Goal: Task Accomplishment & Management: Use online tool/utility

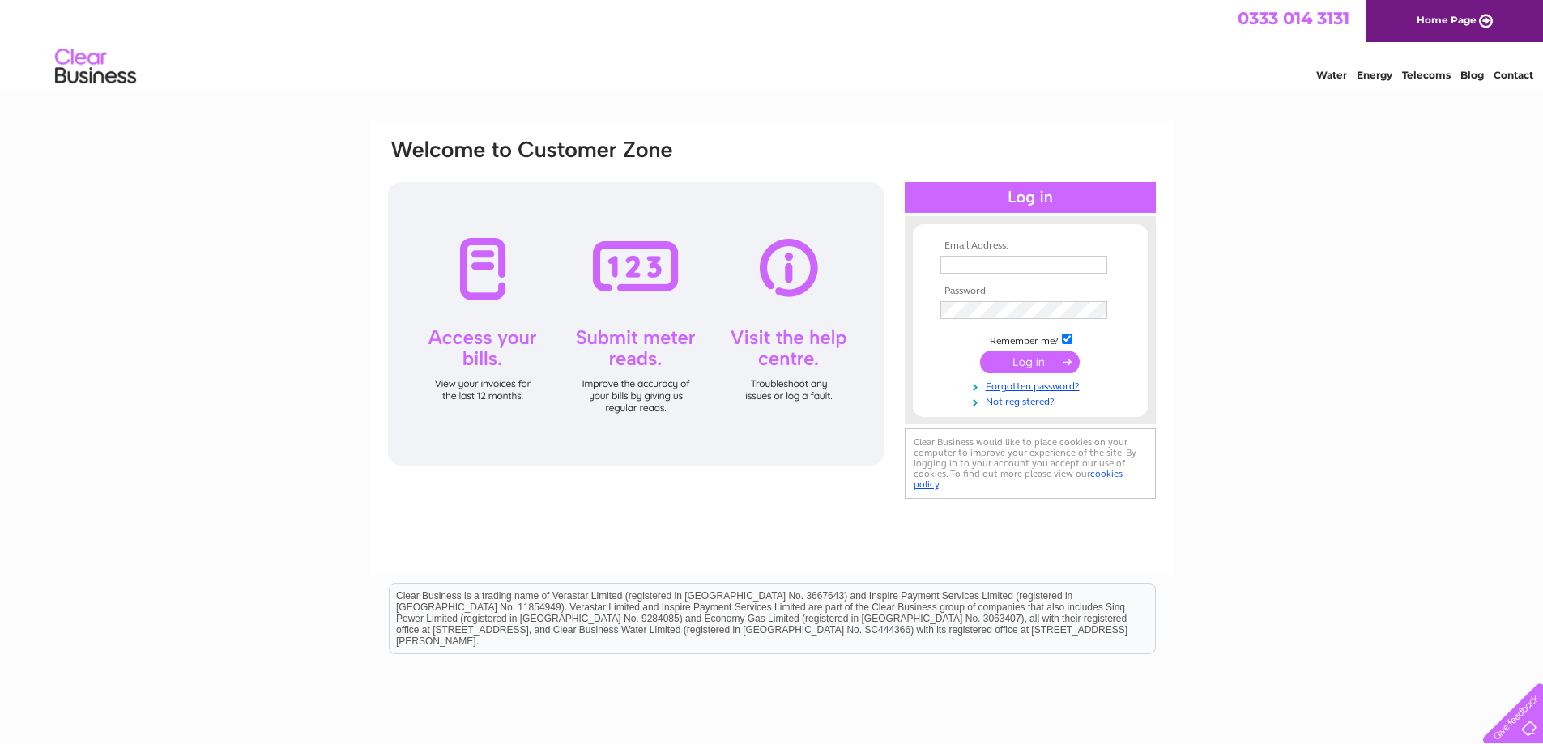
type input "raj@discoveryflexibles.com"
click at [1050, 367] on input "submit" at bounding box center [1030, 362] width 100 height 23
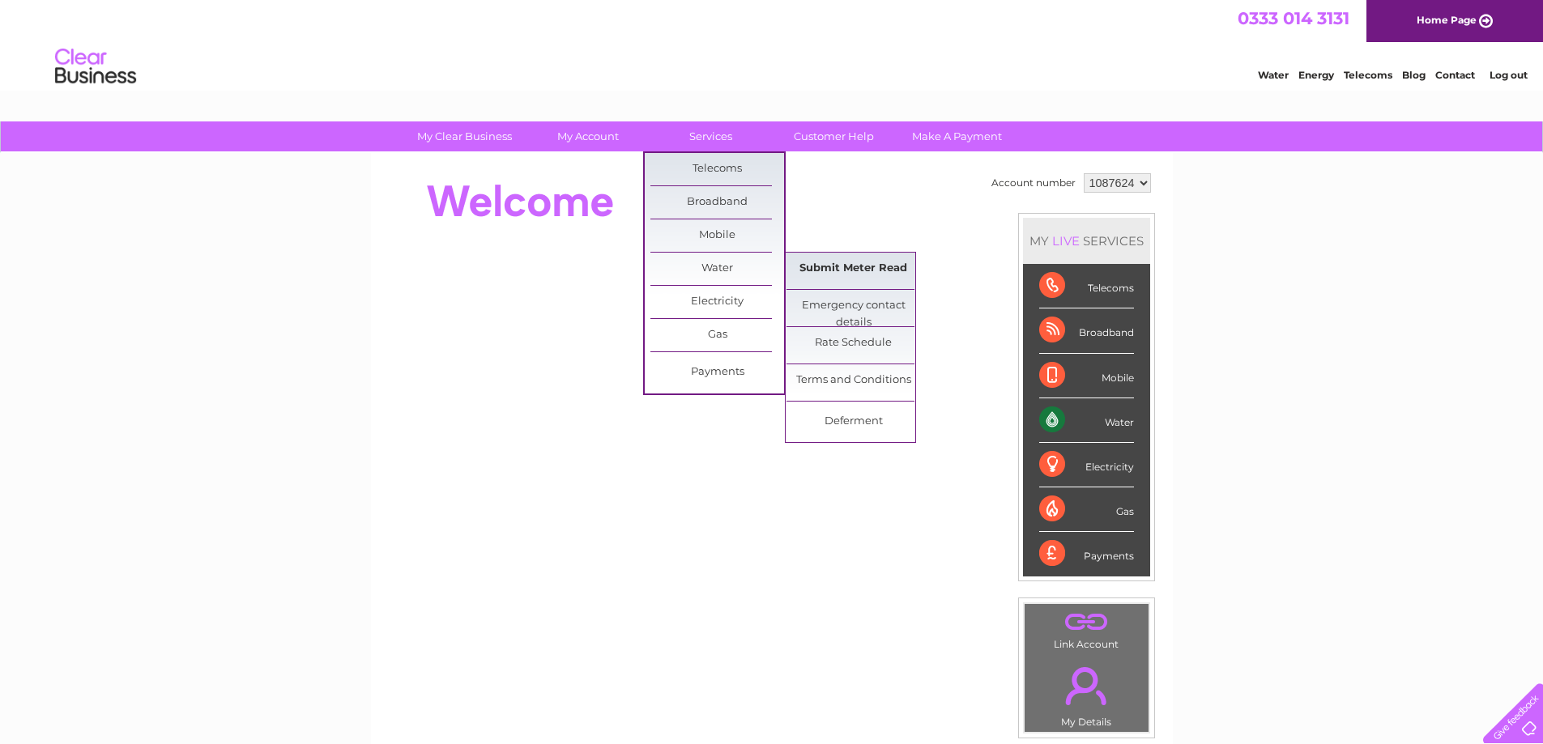
click at [841, 261] on link "Submit Meter Read" at bounding box center [854, 269] width 134 height 32
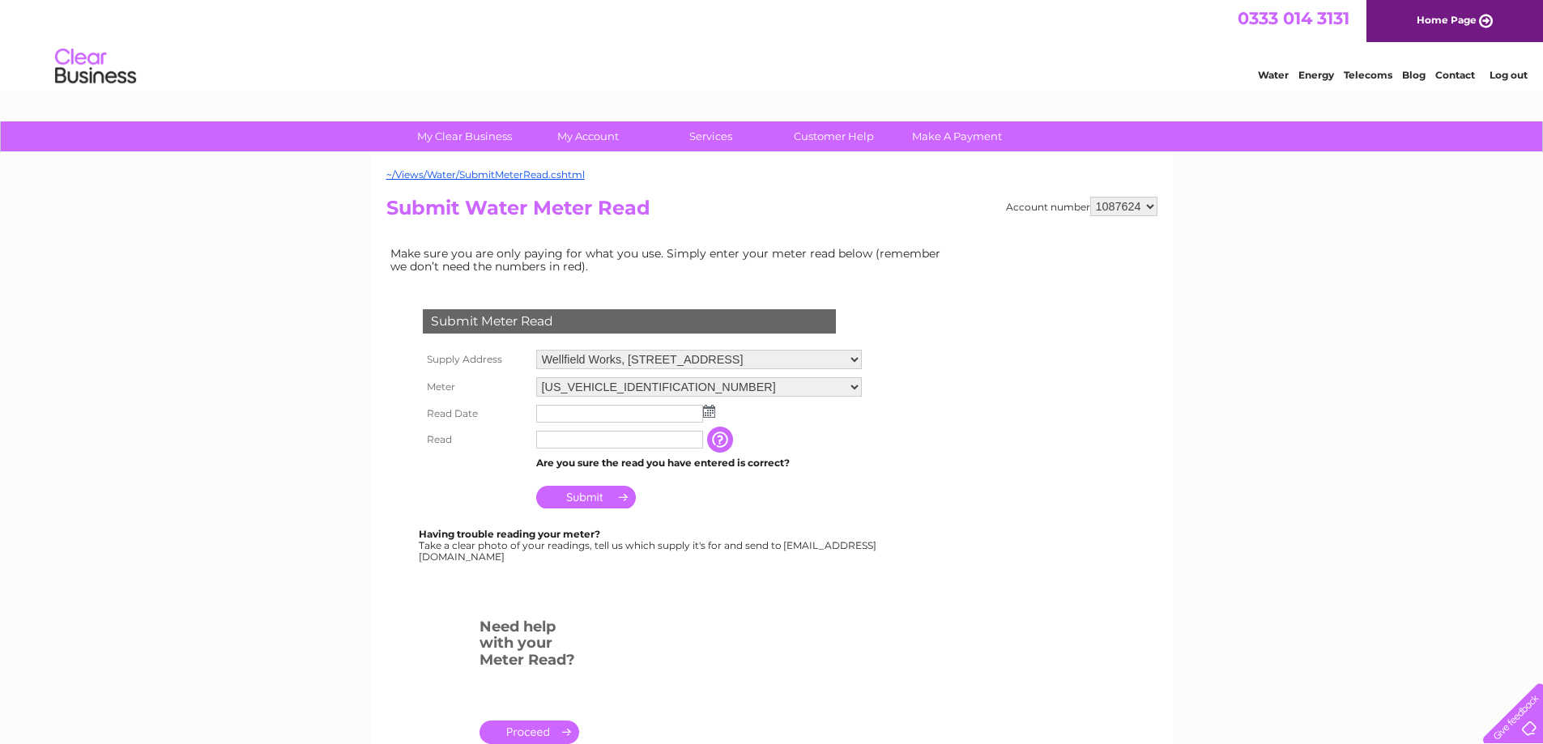
click at [714, 412] on img at bounding box center [709, 411] width 12 height 13
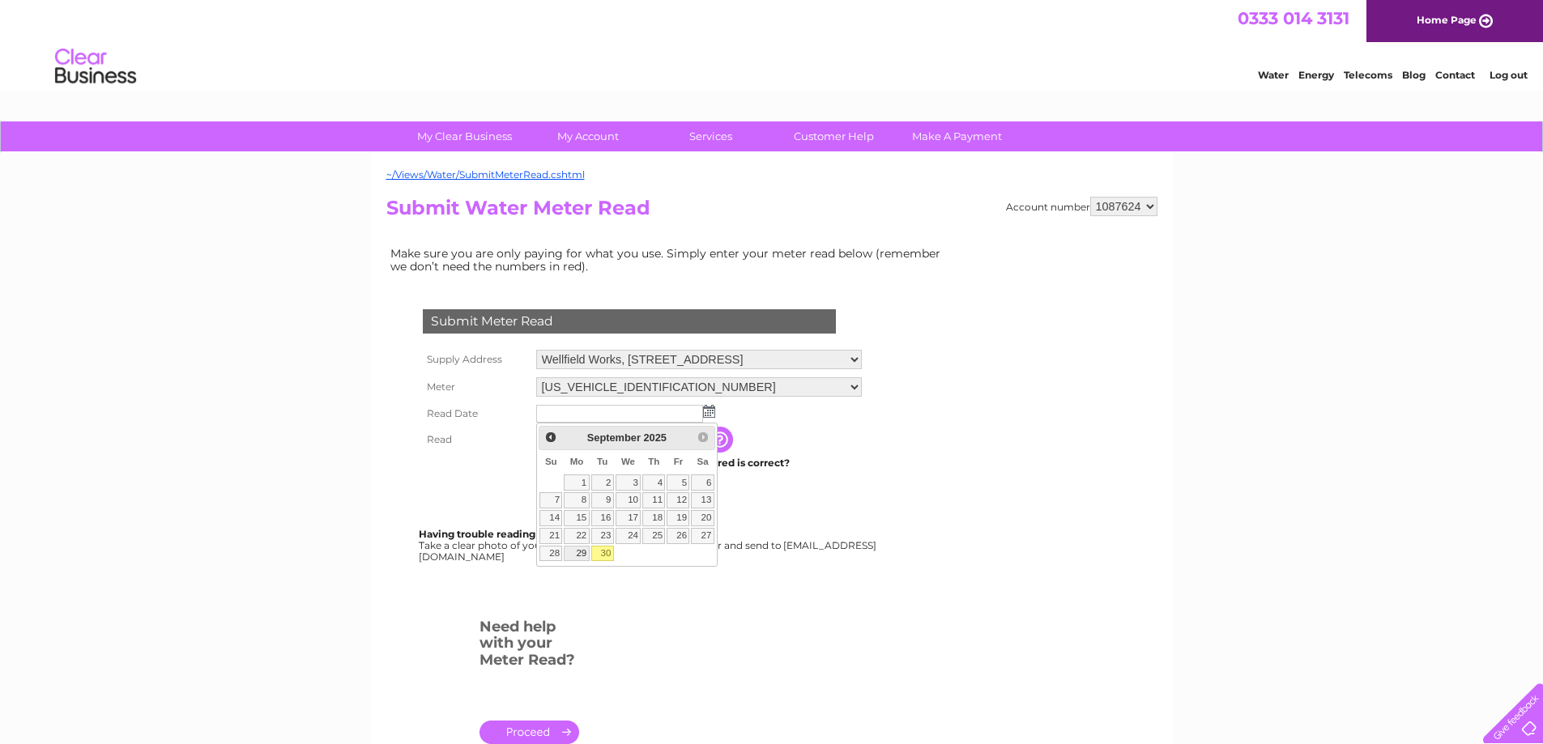
click at [575, 553] on link "29" at bounding box center [576, 554] width 25 height 16
type input "2025/09/29"
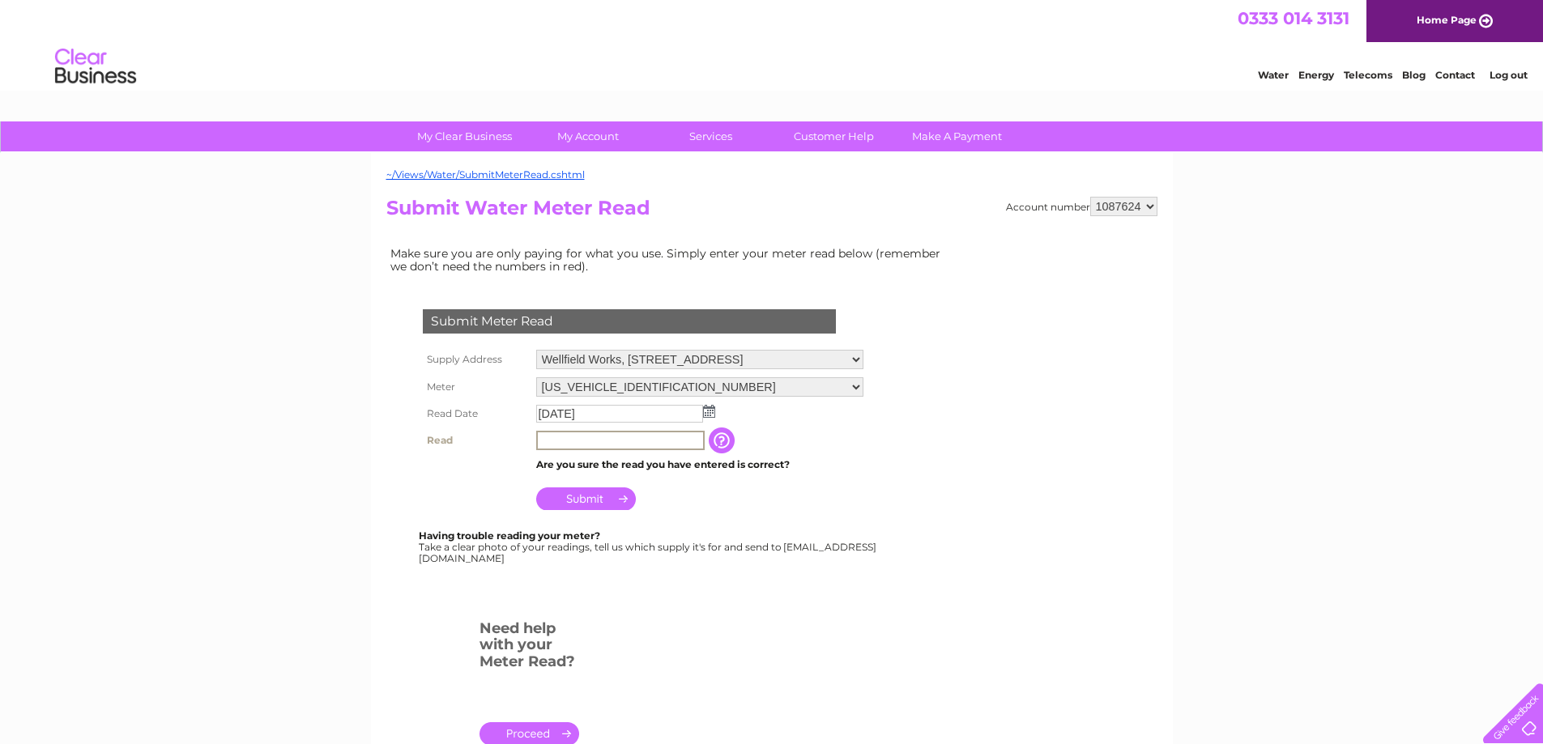
click at [587, 446] on input "text" at bounding box center [620, 440] width 169 height 19
type input "9154"
click at [595, 491] on input "Submit" at bounding box center [586, 499] width 100 height 23
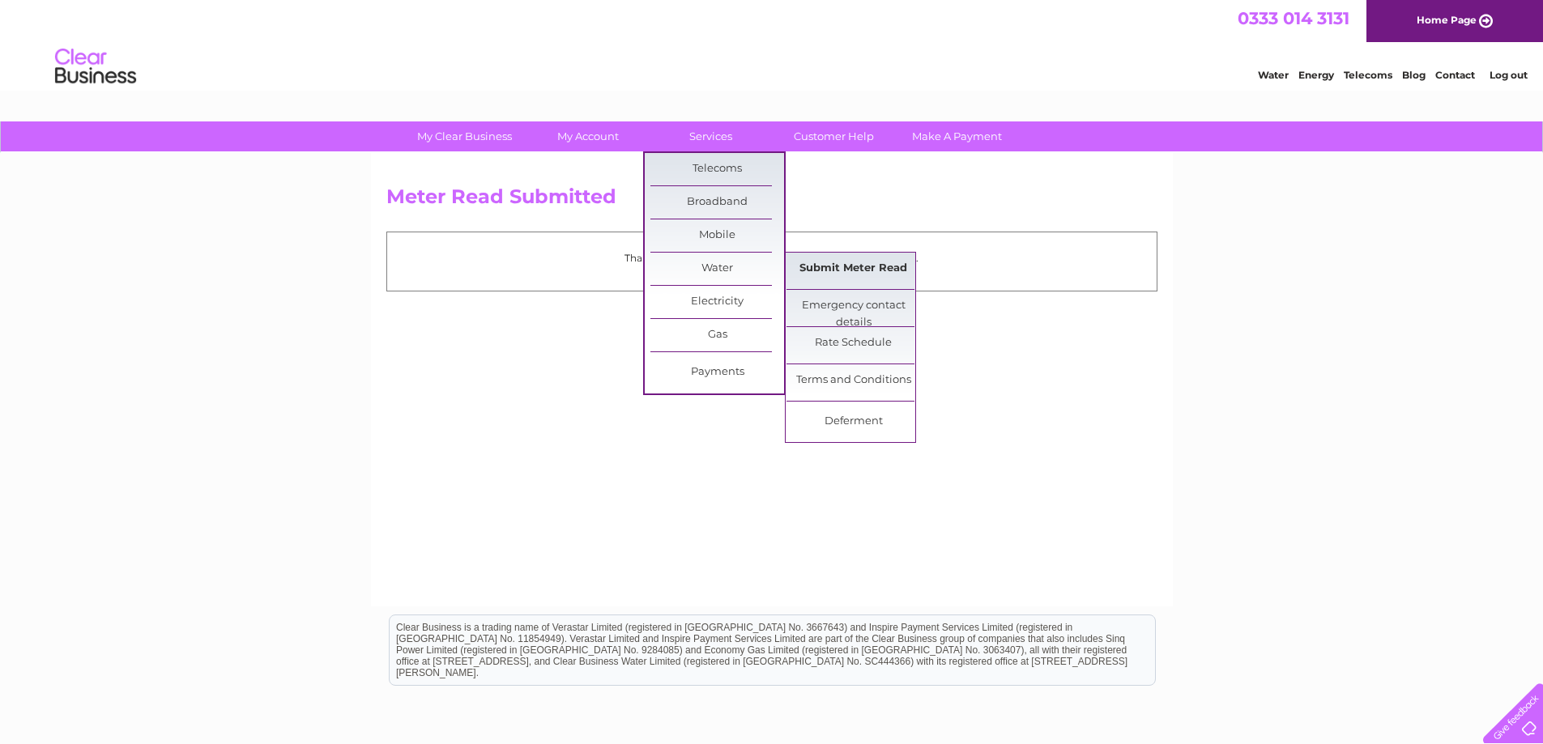
click at [853, 265] on link "Submit Meter Read" at bounding box center [854, 269] width 134 height 32
click at [852, 267] on link "Submit Meter Read" at bounding box center [854, 269] width 134 height 32
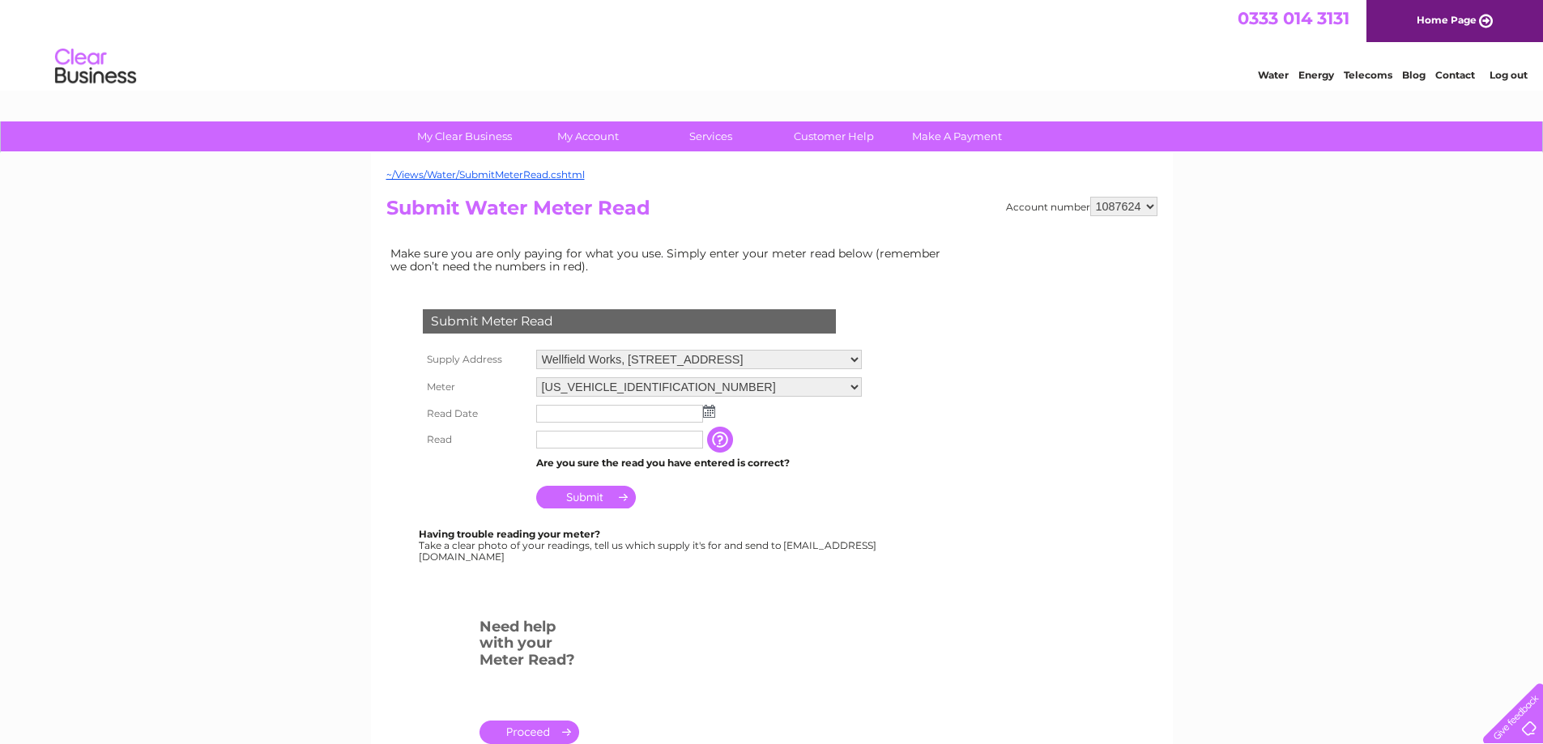
click at [808, 381] on select "06ELSTER16T045862 07100036694M133756 07100043690008251" at bounding box center [699, 387] width 326 height 19
select select "395347"
click at [536, 378] on select "06ELSTER16T045862 07100036694M133756 07100043690008251" at bounding box center [699, 388] width 326 height 21
click at [708, 413] on img at bounding box center [709, 411] width 12 height 13
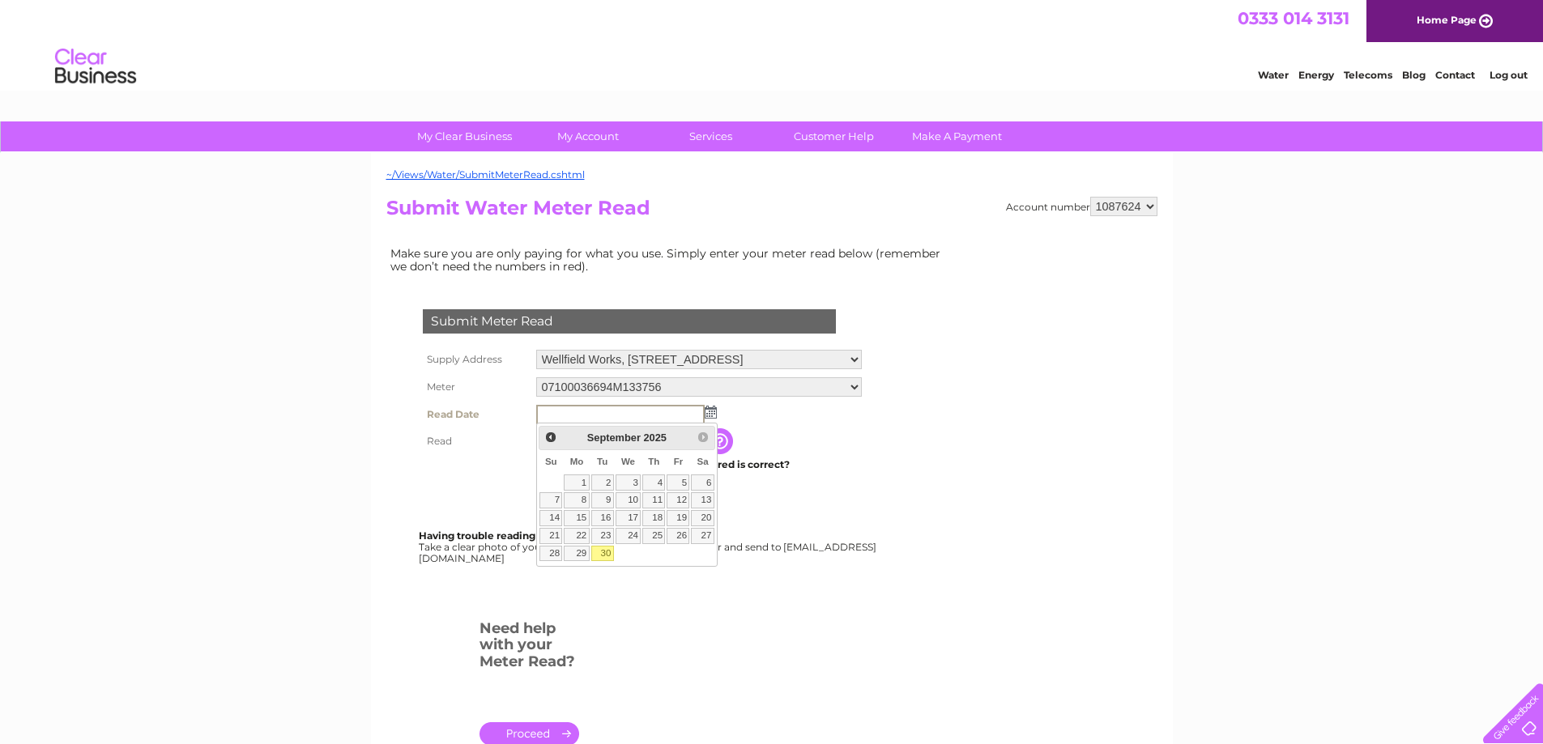
click at [676, 413] on input "text" at bounding box center [620, 414] width 169 height 19
click at [580, 559] on link "29" at bounding box center [576, 554] width 25 height 16
type input "2025/09/29"
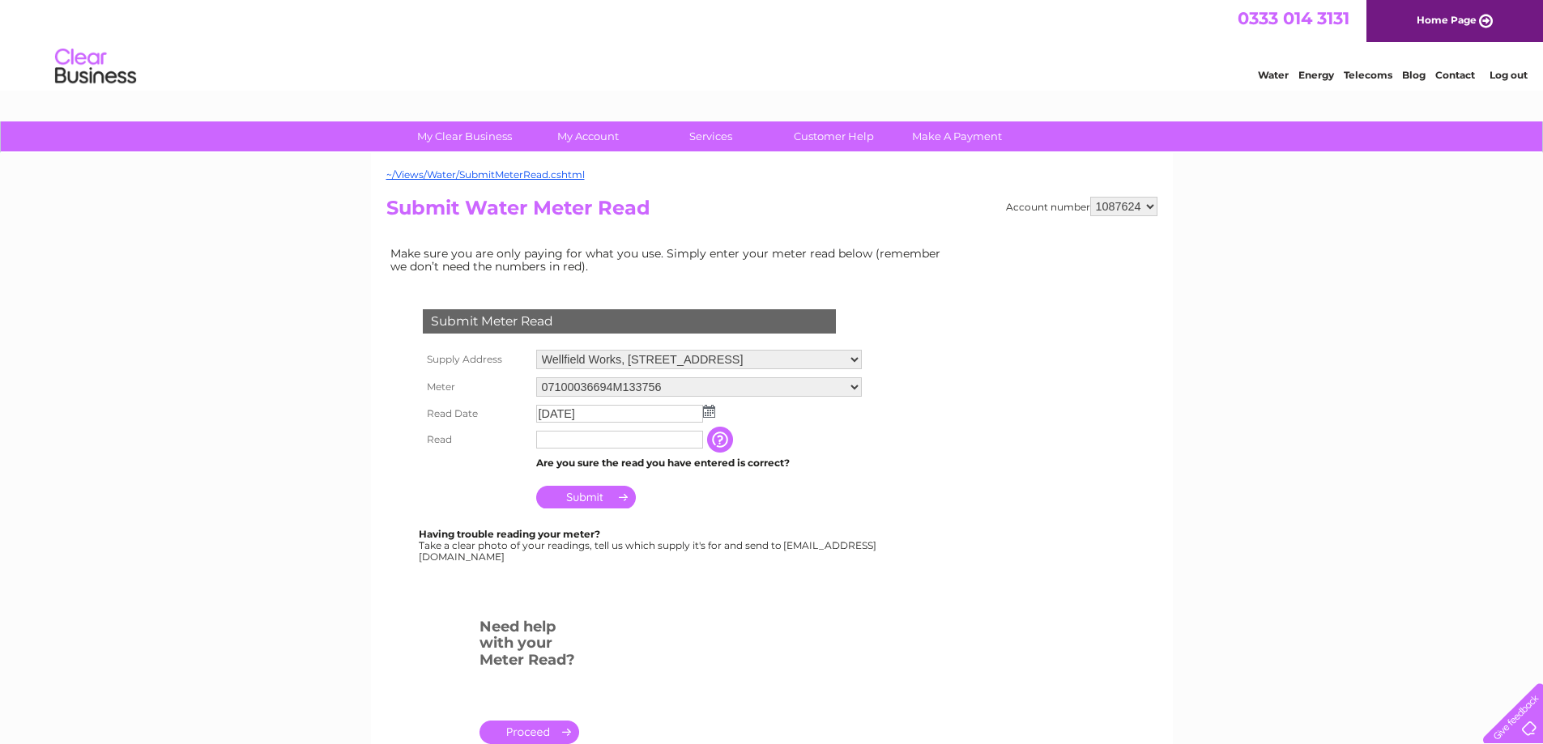
click at [676, 587] on div at bounding box center [632, 595] width 493 height 32
click at [562, 443] on input "text" at bounding box center [619, 440] width 167 height 18
type input "78862"
click at [598, 494] on input "Submit" at bounding box center [586, 497] width 100 height 23
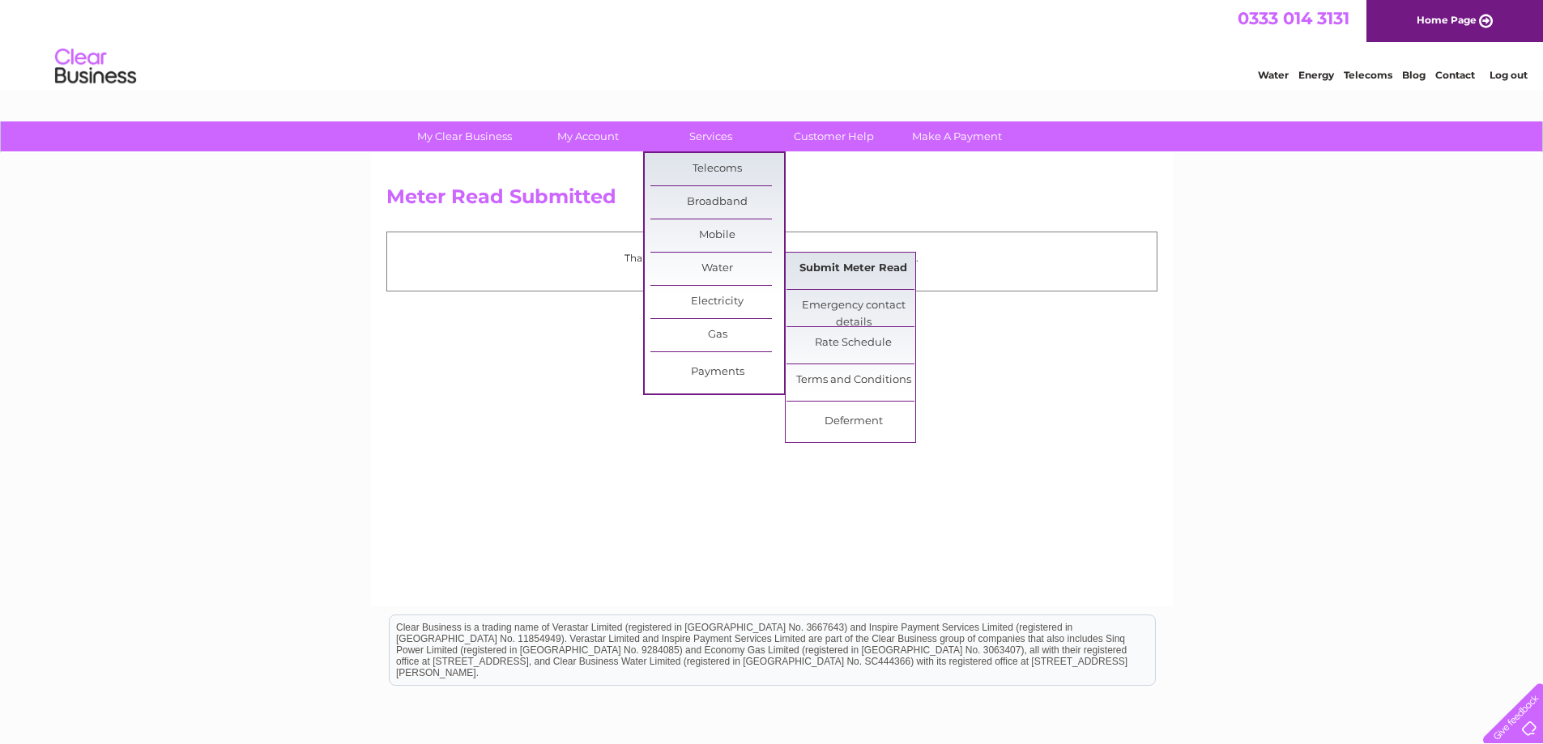
click at [855, 266] on link "Submit Meter Read" at bounding box center [854, 269] width 134 height 32
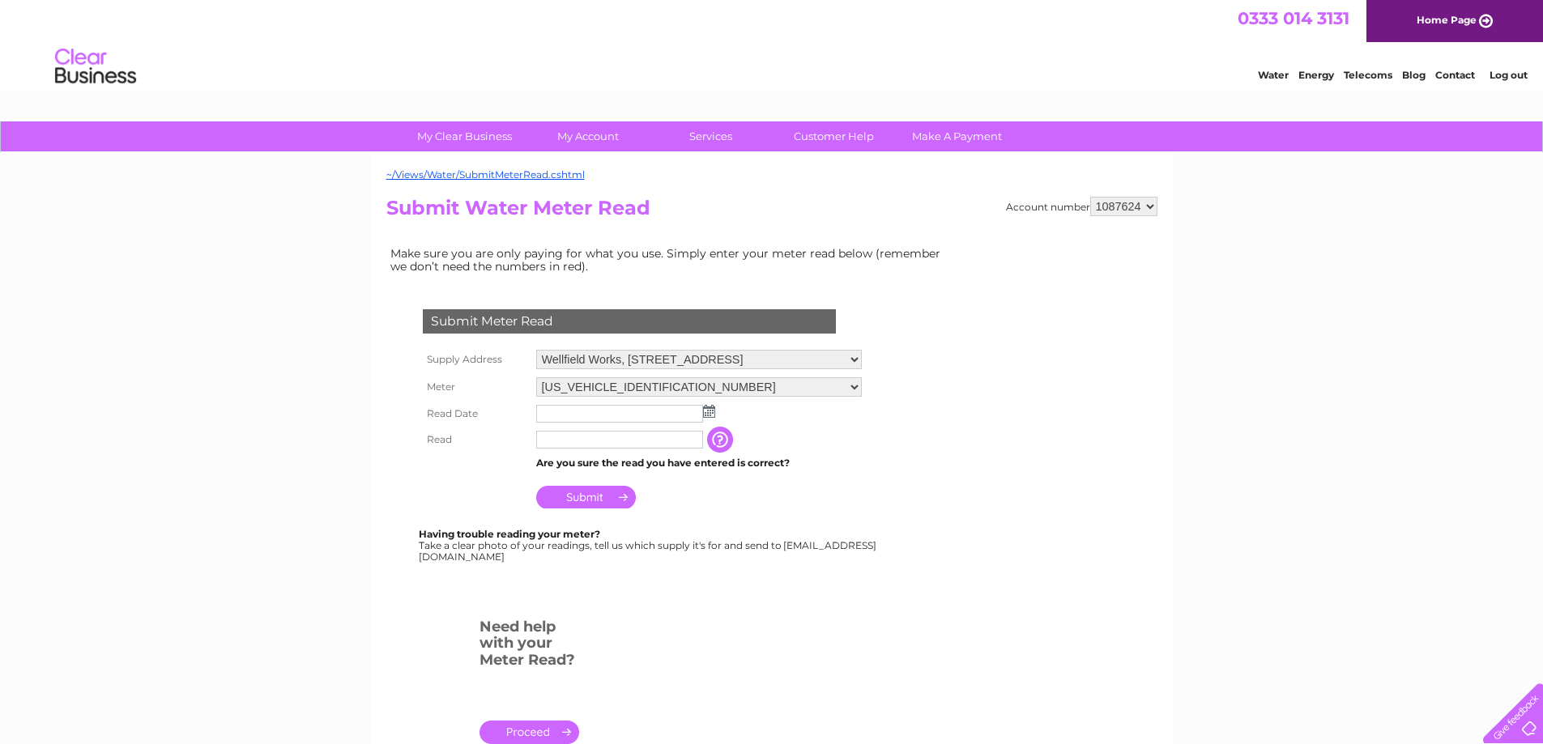
click at [700, 383] on select "[US_VEHICLE_IDENTIFICATION_NUMBER] 07100036694M133756 07100043690008251" at bounding box center [699, 387] width 326 height 19
select select "395348"
click at [536, 378] on select "[US_VEHICLE_IDENTIFICATION_NUMBER] 07100036694M133756 07100043690008251" at bounding box center [699, 388] width 326 height 21
click at [625, 412] on input "text" at bounding box center [620, 414] width 169 height 19
click at [710, 411] on img at bounding box center [709, 411] width 12 height 13
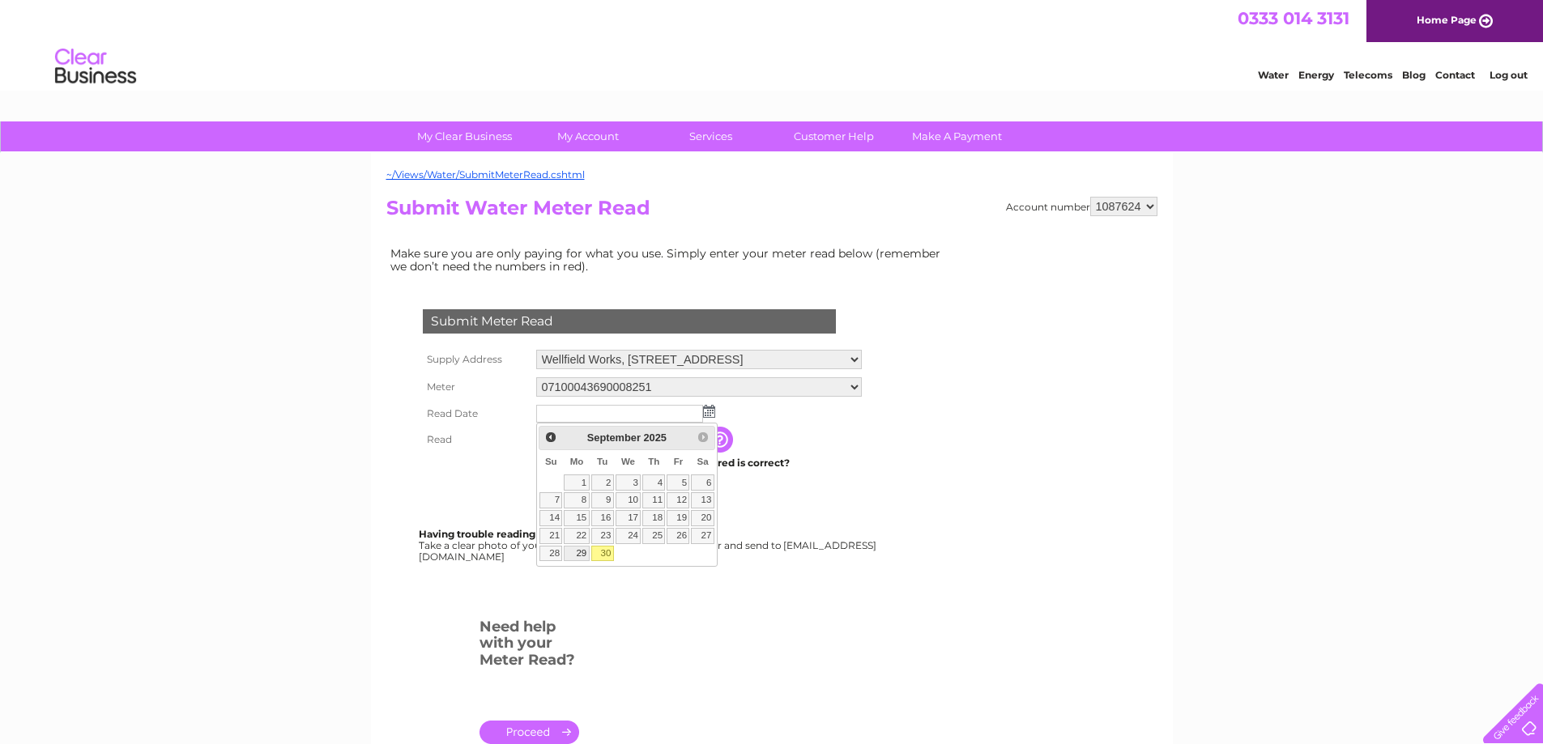
click at [583, 551] on link "29" at bounding box center [576, 554] width 25 height 16
type input "2025/09/29"
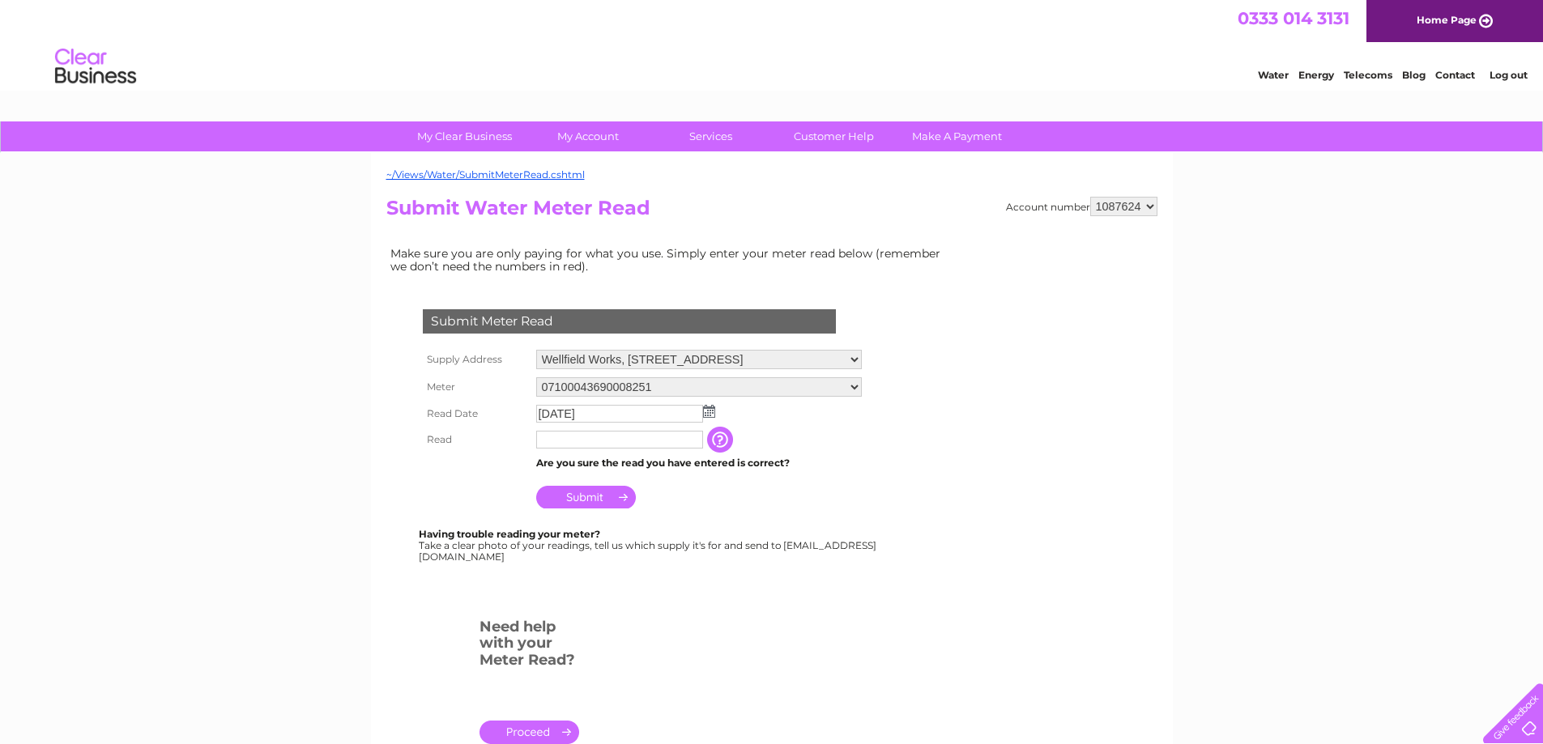
click at [606, 443] on input "text" at bounding box center [619, 440] width 167 height 18
type input "27717"
click at [611, 493] on input "Submit" at bounding box center [586, 497] width 100 height 23
